Goal: Transaction & Acquisition: Subscribe to service/newsletter

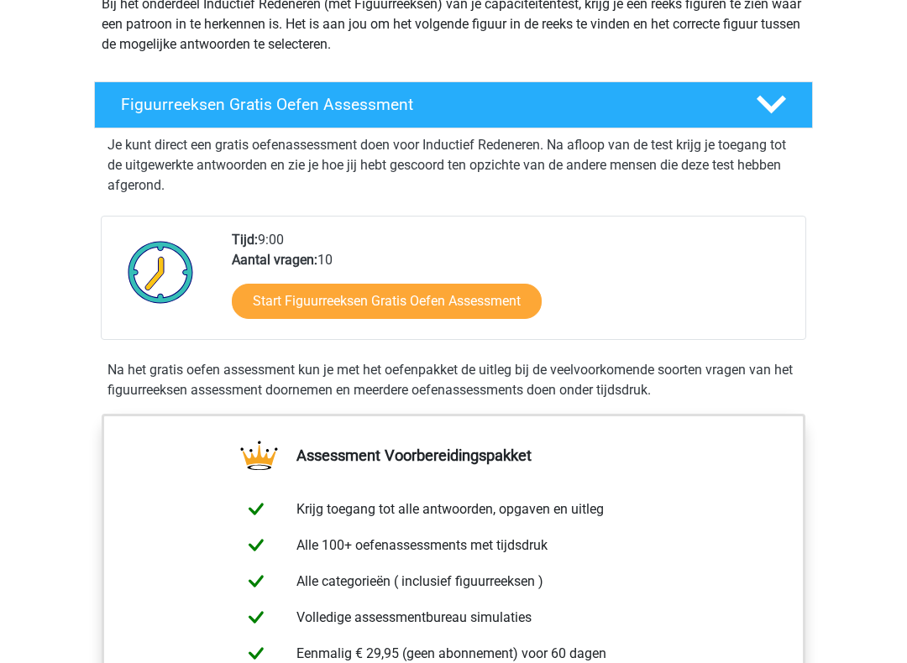
scroll to position [213, 0]
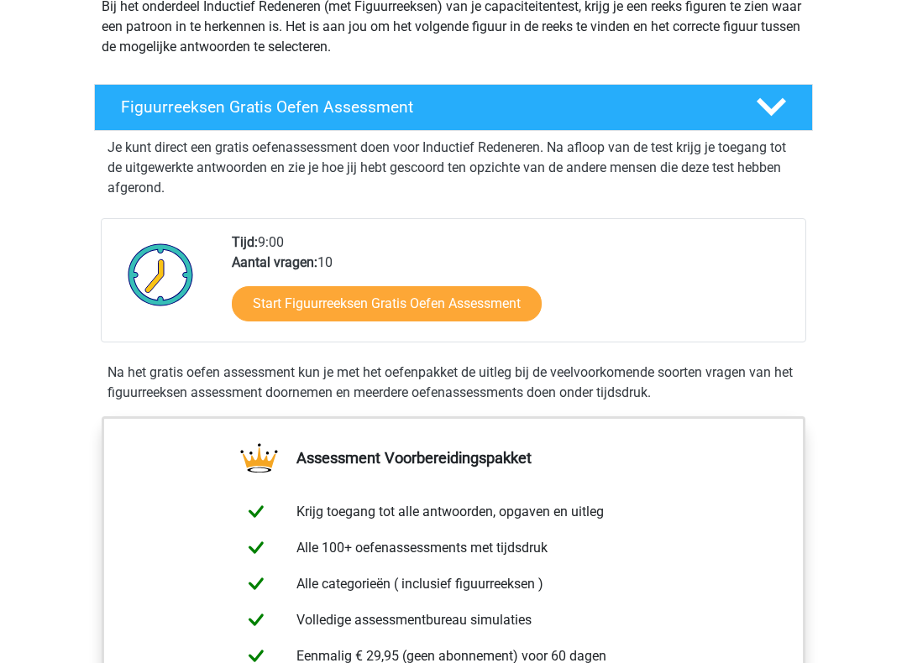
click at [777, 248] on div "Tijd: 9:00 Aantal vragen: 10 Start Figuurreeksen Gratis Oefen Assessment" at bounding box center [511, 287] width 585 height 109
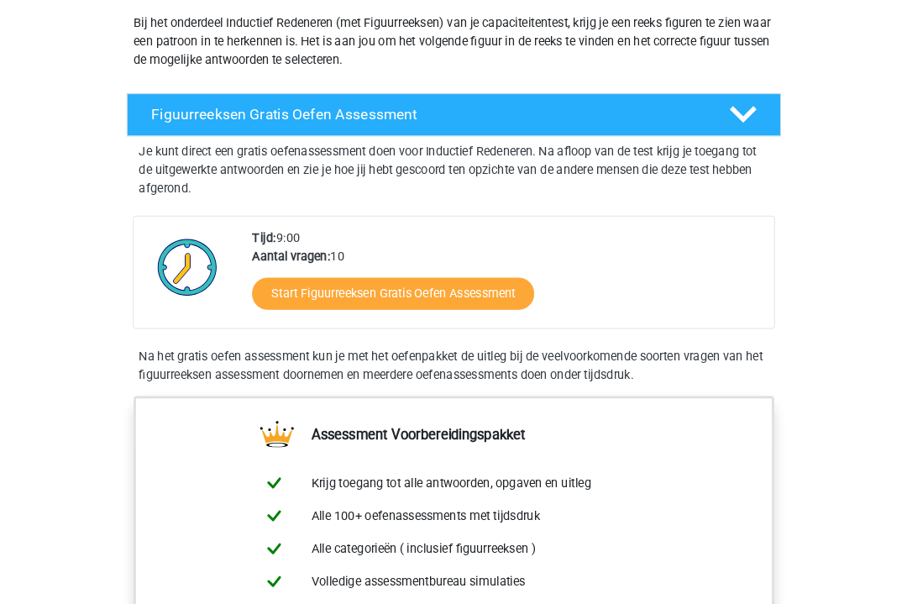
scroll to position [0, 0]
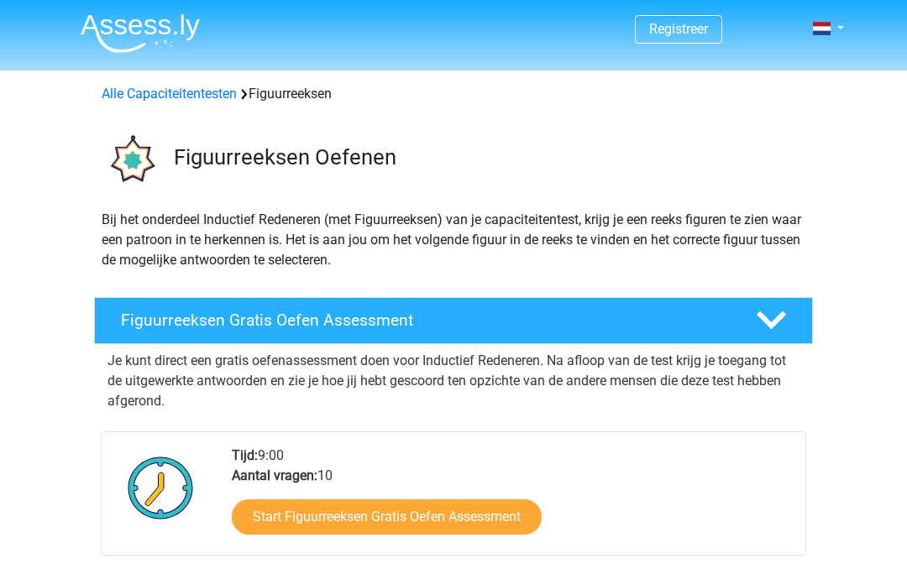
click at [722, 324] on h4 "Figuurreeksen Gratis Oefen Assessment" at bounding box center [425, 320] width 608 height 19
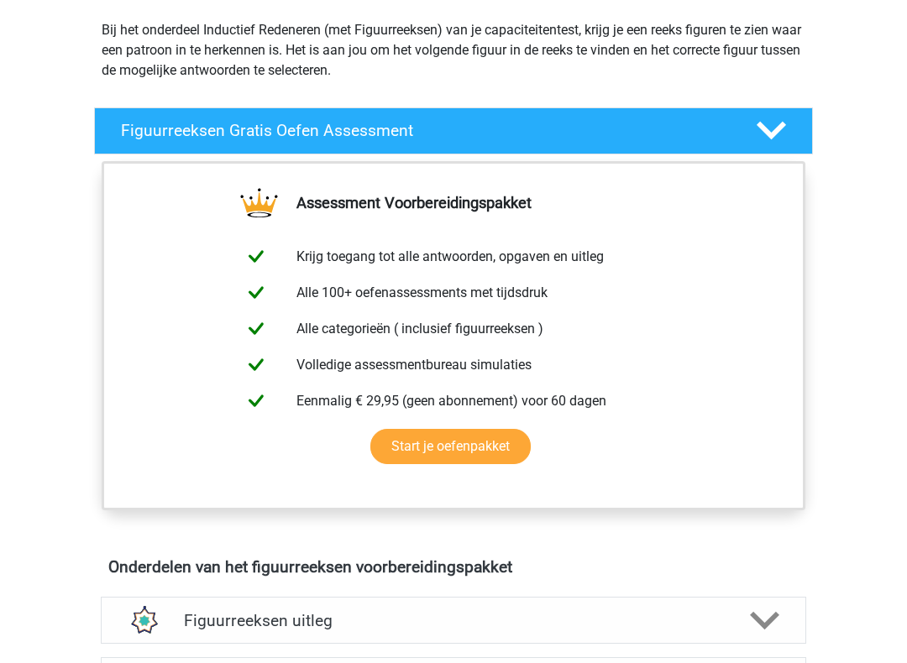
scroll to position [191, 0]
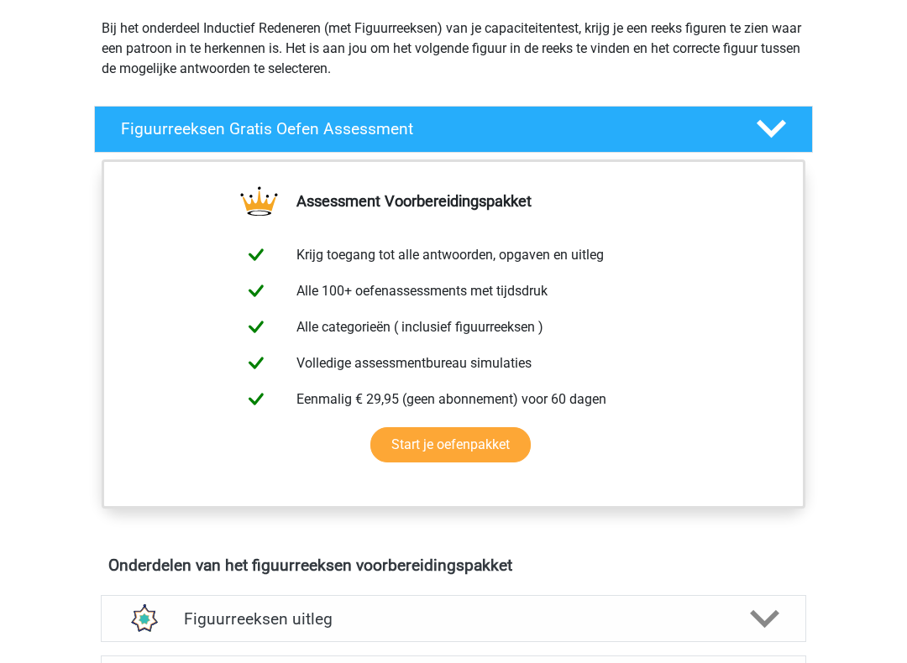
click at [497, 434] on link "Start je oefenpakket" at bounding box center [450, 445] width 160 height 35
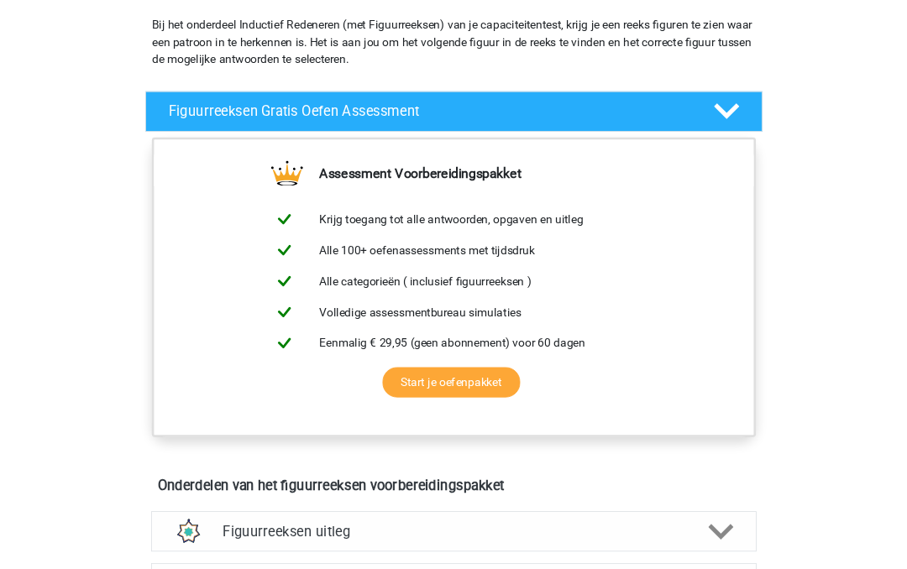
scroll to position [238, 0]
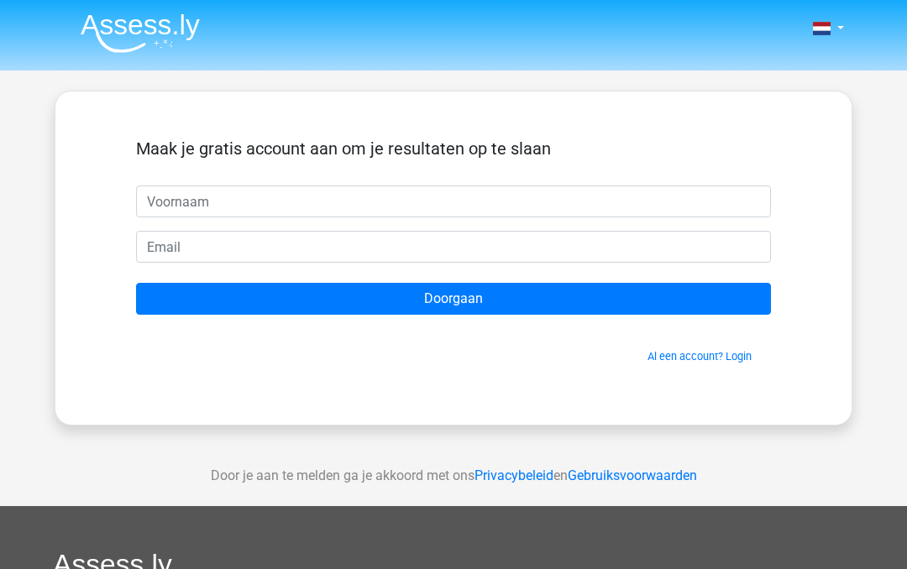
click at [153, 206] on input "text" at bounding box center [453, 202] width 635 height 32
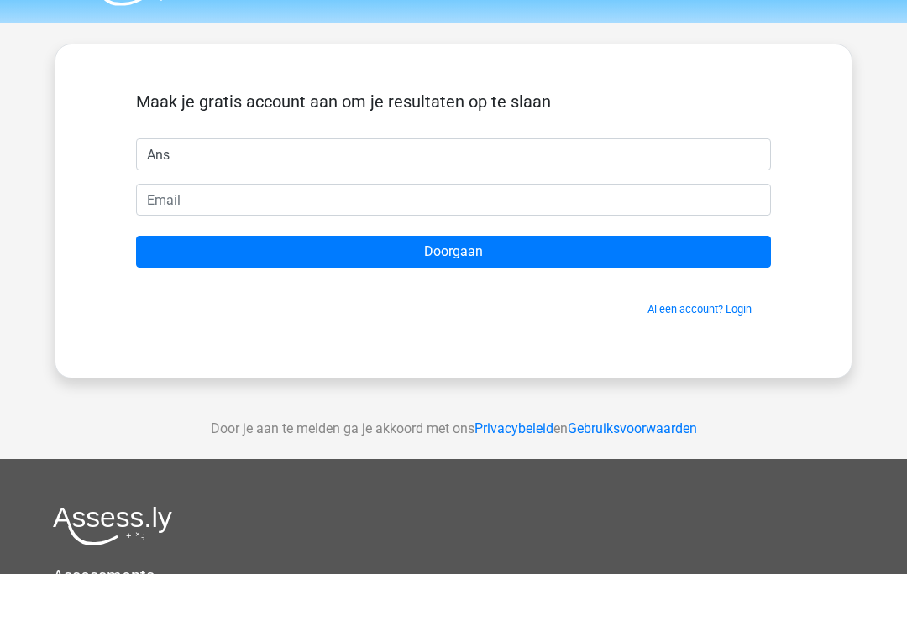
type input "Ans"
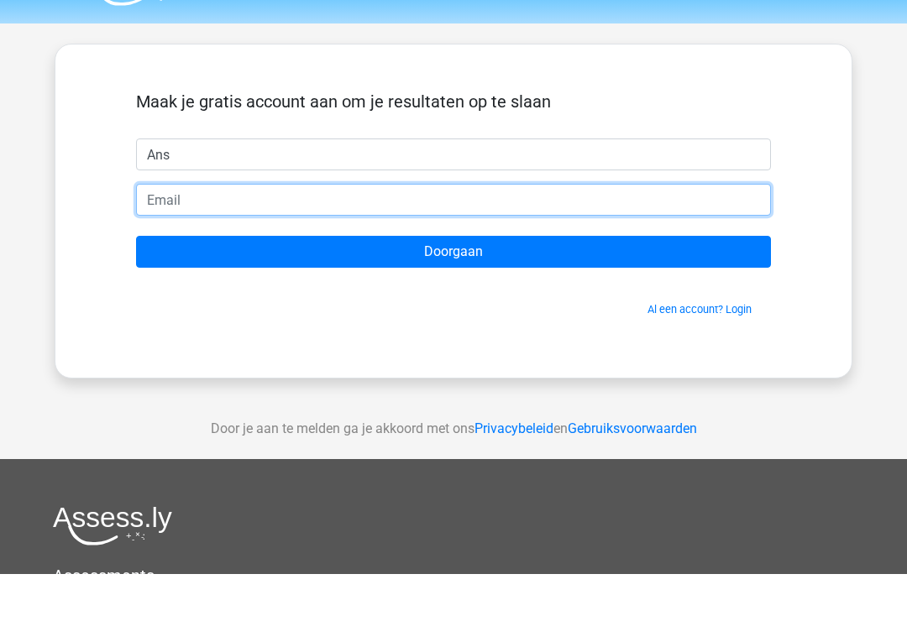
click at [153, 231] on input "email" at bounding box center [453, 247] width 635 height 32
type input "[EMAIL_ADDRESS][DOMAIN_NAME]"
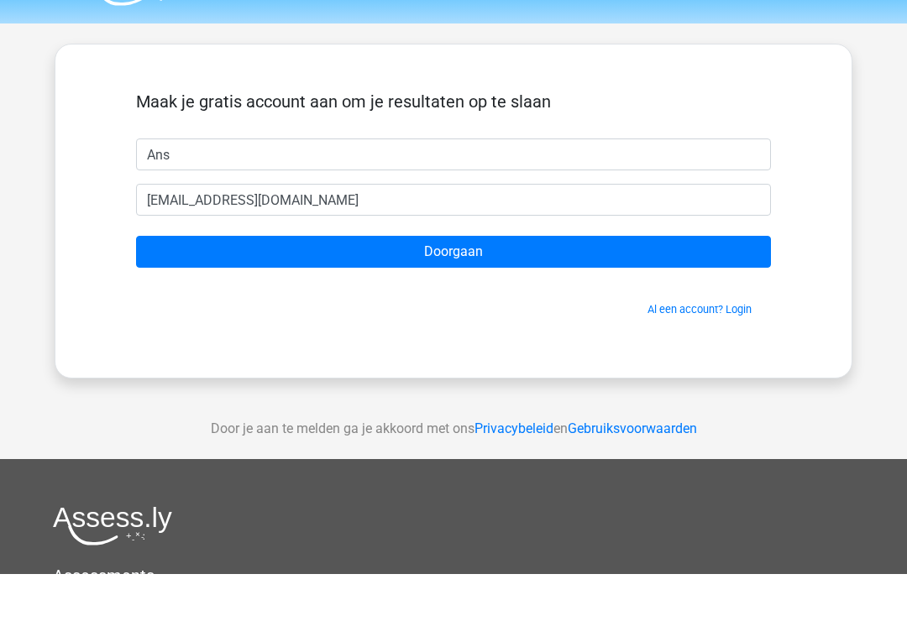
click at [499, 283] on input "Doorgaan" at bounding box center [453, 299] width 635 height 32
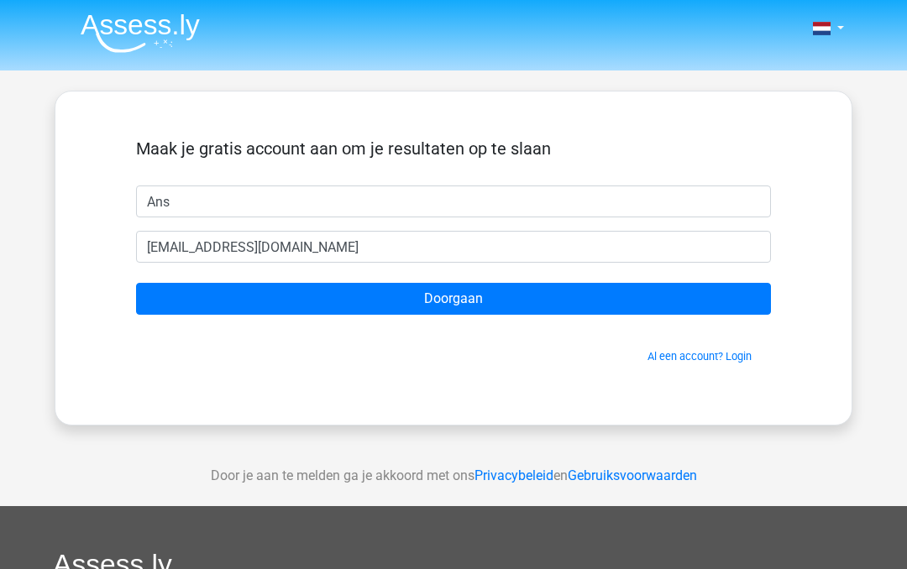
scroll to position [94, 0]
